Goal: Information Seeking & Learning: Learn about a topic

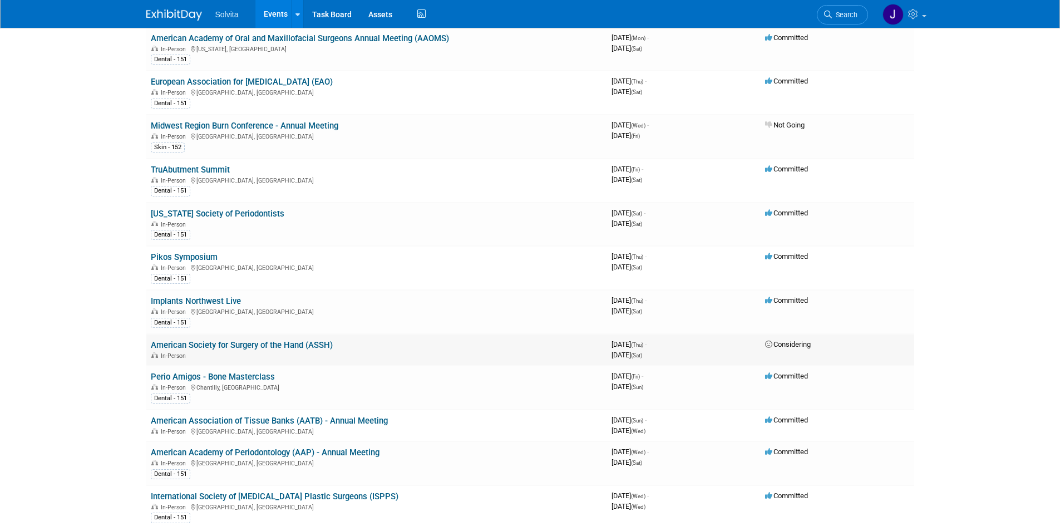
scroll to position [111, 0]
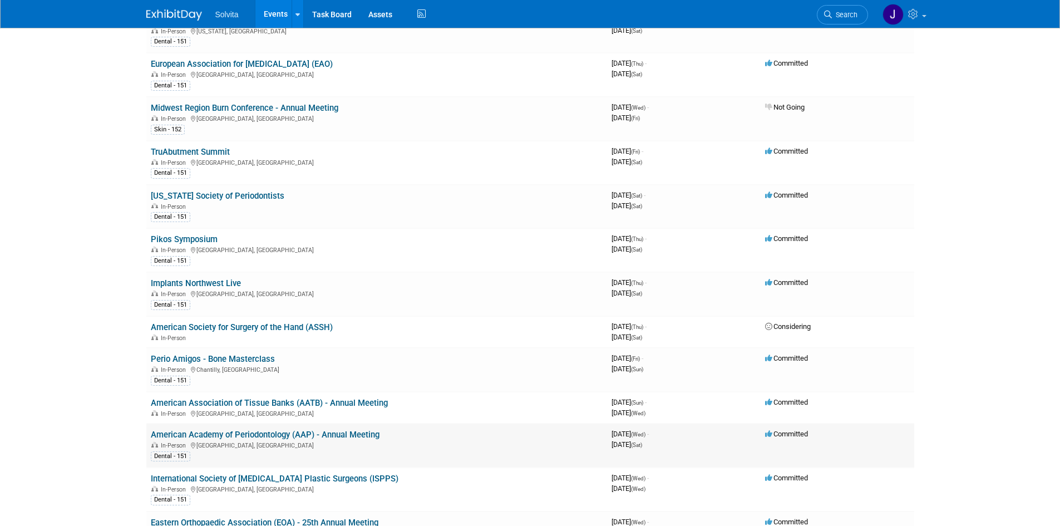
click at [278, 435] on link "American Academy of Periodontology (AAP) - Annual Meeting" at bounding box center [265, 435] width 229 height 10
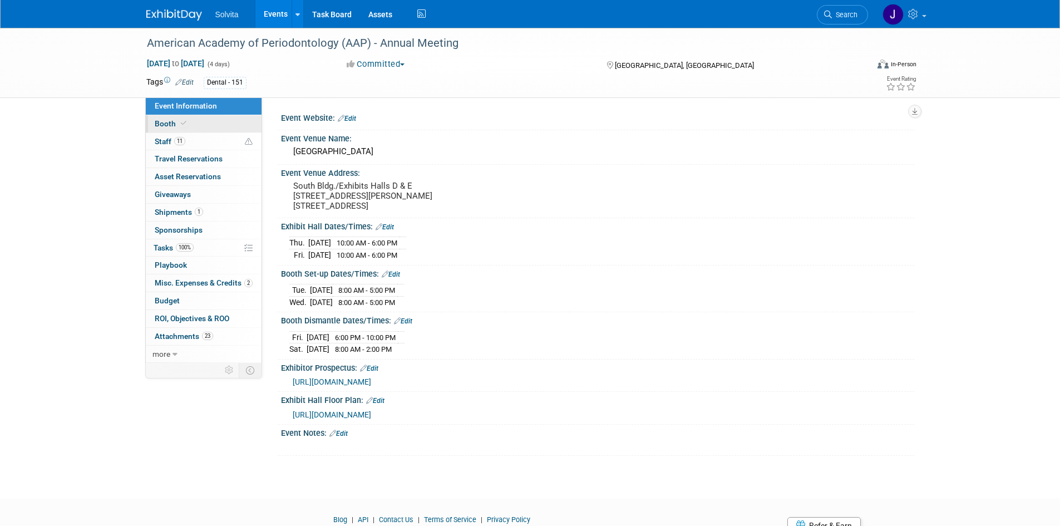
click at [159, 120] on span "Booth" at bounding box center [172, 123] width 34 height 9
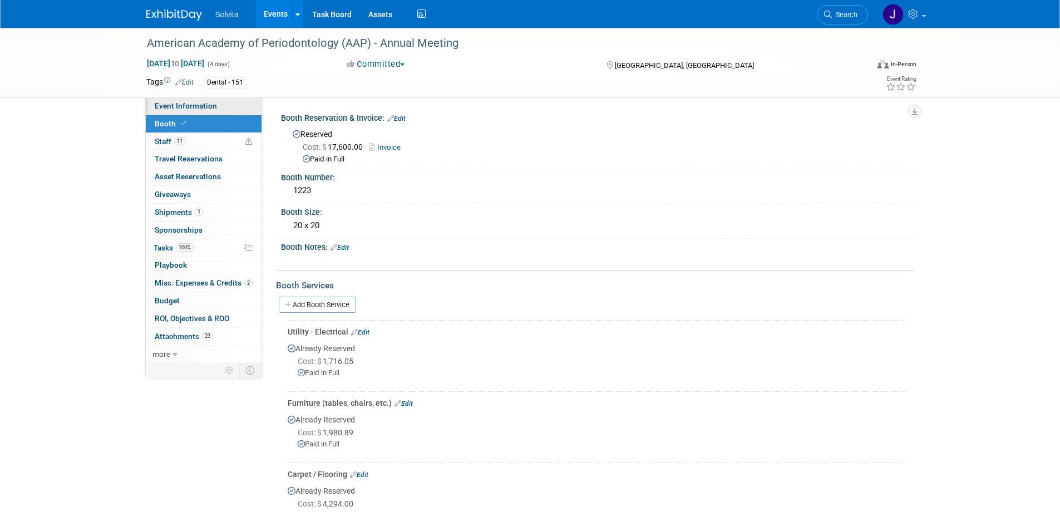
click at [170, 105] on span "Event Information" at bounding box center [186, 105] width 62 height 9
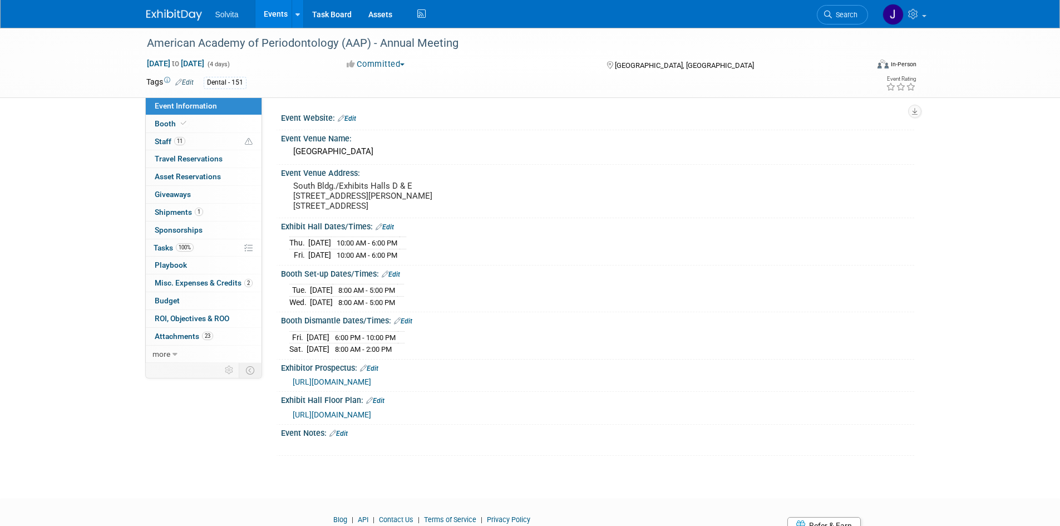
drag, startPoint x: 283, startPoint y: 380, endPoint x: 377, endPoint y: 385, distance: 94.2
click at [377, 385] on div "https://am2025.perio.org/wp-content/uploads/sites/10/2024/11/2025-Exhibitor-Pro…" at bounding box center [597, 380] width 633 height 16
copy span "https://am2025.perio.org"
